Goal: Transaction & Acquisition: Subscribe to service/newsletter

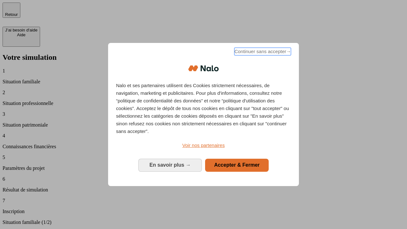
click at [262, 52] on span "Continuer sans accepter →" at bounding box center [262, 52] width 57 height 8
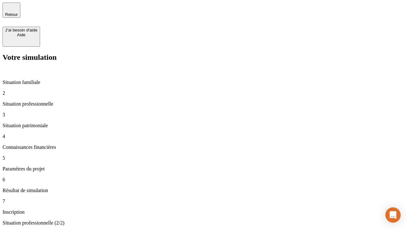
type input "30 000"
type input "1 000"
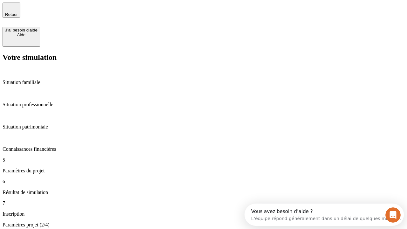
type input "65"
type input "5 000"
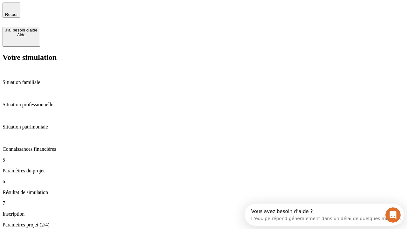
type input "640"
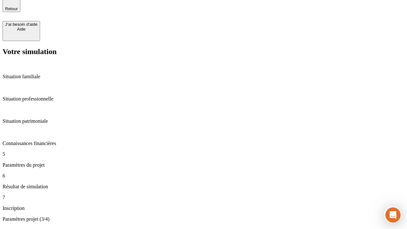
scroll to position [12, 0]
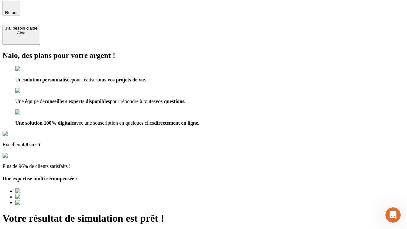
type input "[EMAIL_ADDRESS][DOMAIN_NAME]"
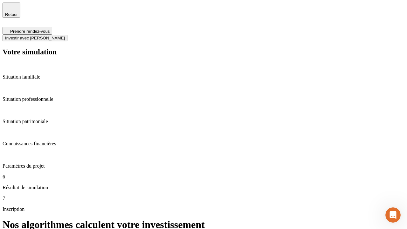
scroll to position [3, 0]
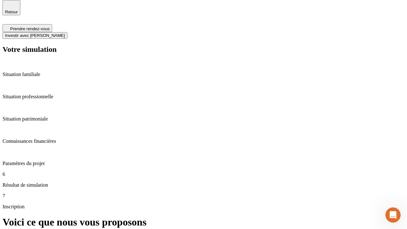
click at [65, 33] on span "Investir avec [PERSON_NAME]" at bounding box center [35, 35] width 60 height 5
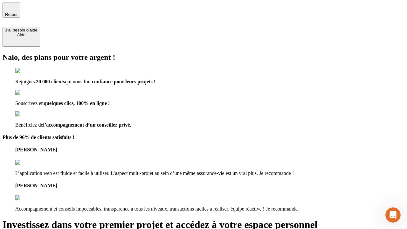
type input "[PERSON_NAME][EMAIL_ADDRESS][DOMAIN_NAME]"
